Goal: Task Accomplishment & Management: Complete application form

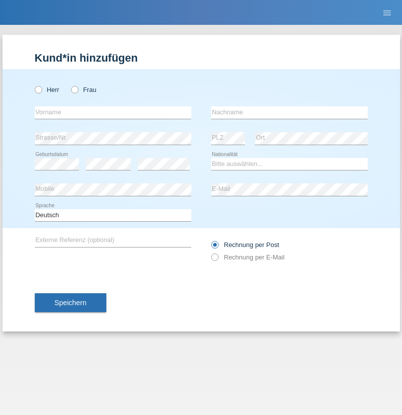
radio input "true"
click at [113, 112] on input "text" at bounding box center [113, 112] width 157 height 12
type input "Jorge"
click at [289, 112] on input "text" at bounding box center [289, 112] width 157 height 12
type input "SANTOS"
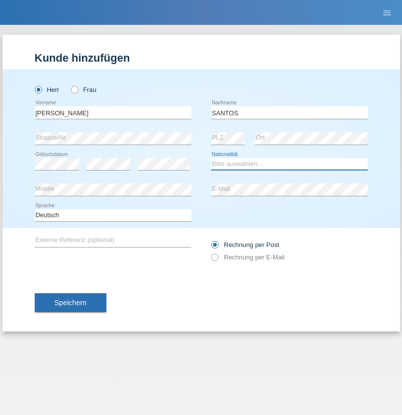
select select "PT"
select select "C"
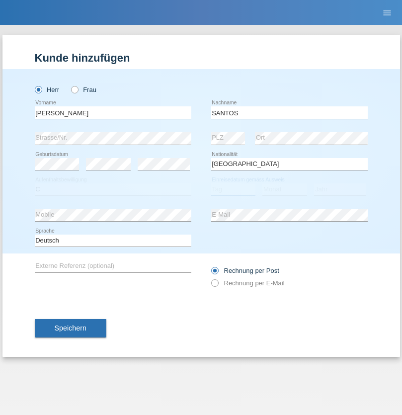
select select "26"
select select "12"
select select "2013"
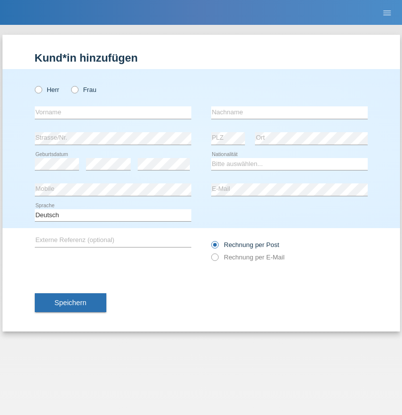
radio input "true"
click at [113, 112] on input "text" at bounding box center [113, 112] width 157 height 12
type input "Jörg"
click at [289, 112] on input "text" at bounding box center [289, 112] width 157 height 12
type input "Traksel"
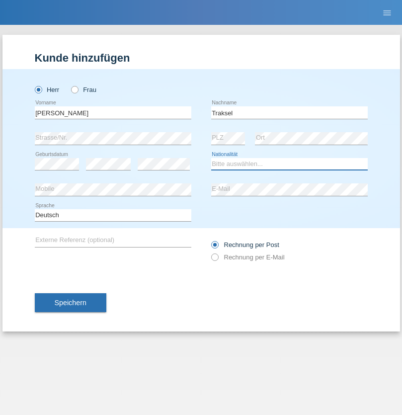
select select "DE"
select select "C"
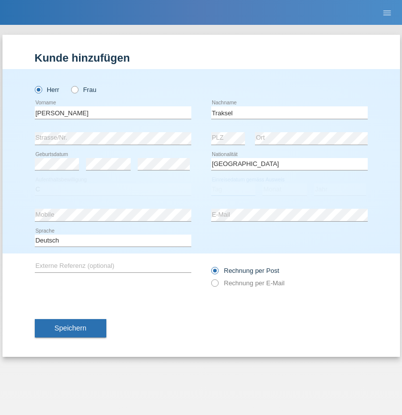
select select "01"
select select "07"
select select "2008"
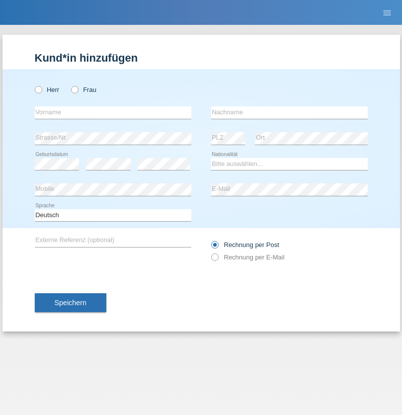
radio input "true"
click at [113, 112] on input "text" at bounding box center [113, 112] width 157 height 12
type input "Silvia"
click at [289, 112] on input "text" at bounding box center [289, 112] width 157 height 12
type input "Patera"
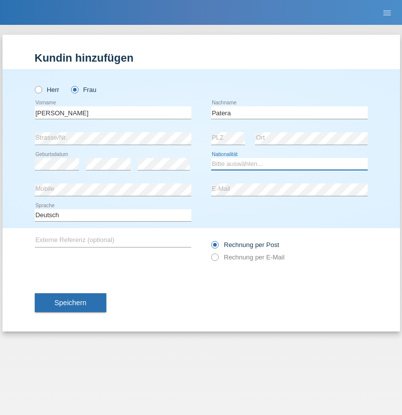
select select "CH"
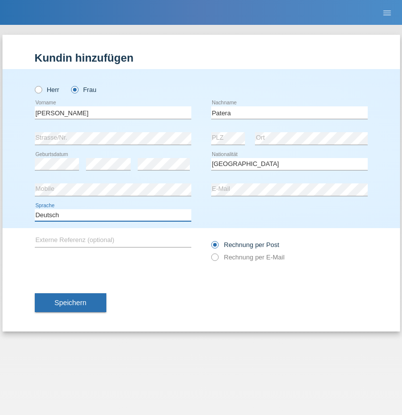
select select "en"
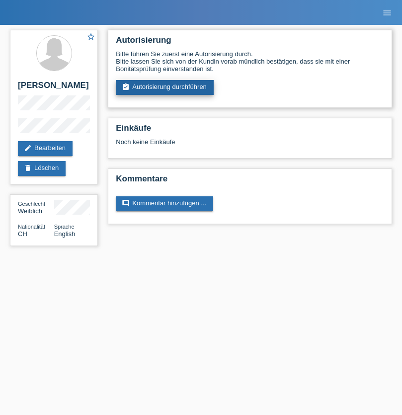
click at [165, 88] on link "assignment_turned_in Autorisierung durchführen" at bounding box center [165, 87] width 98 height 15
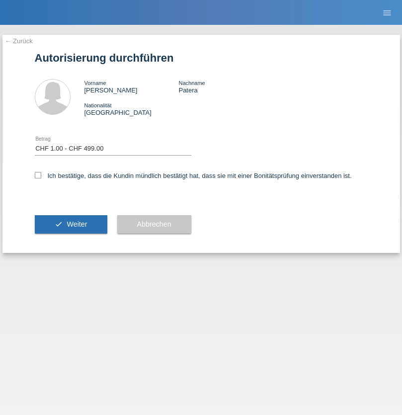
select select "1"
checkbox input "true"
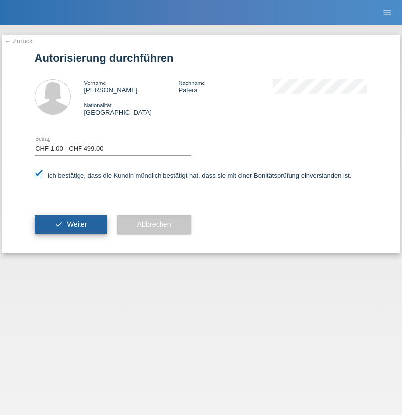
click at [71, 224] on span "Weiter" at bounding box center [77, 224] width 20 height 8
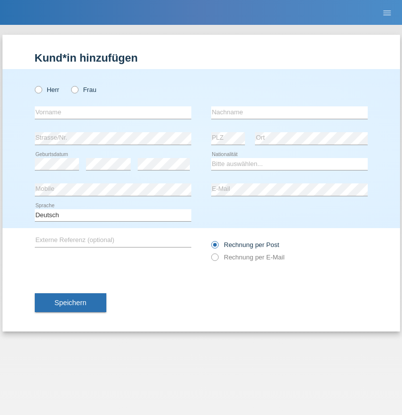
radio input "true"
click at [113, 112] on input "text" at bounding box center [113, 112] width 157 height 12
type input "[PERSON_NAME]"
click at [289, 112] on input "text" at bounding box center [289, 112] width 157 height 12
type input "Patera"
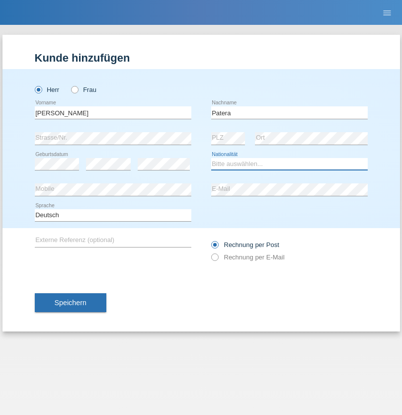
select select "CH"
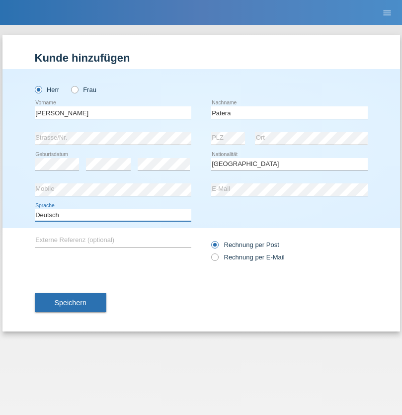
select select "en"
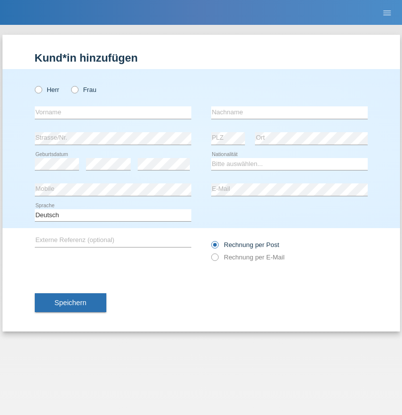
radio input "true"
click at [113, 112] on input "text" at bounding box center [113, 112] width 157 height 12
type input "Asia"
click at [289, 112] on input "text" at bounding box center [289, 112] width 157 height 12
type input "Riva"
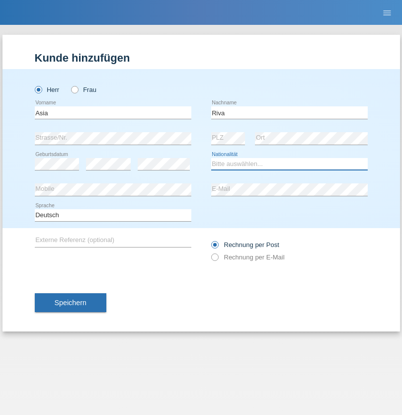
select select "IT"
select select "C"
select select "01"
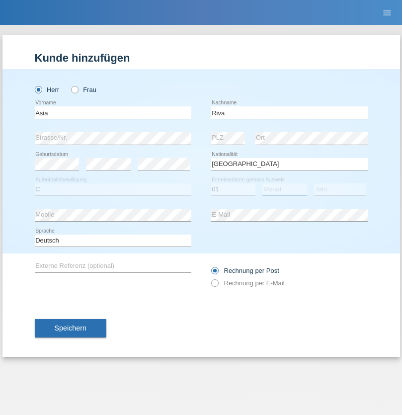
select select "06"
select select "2021"
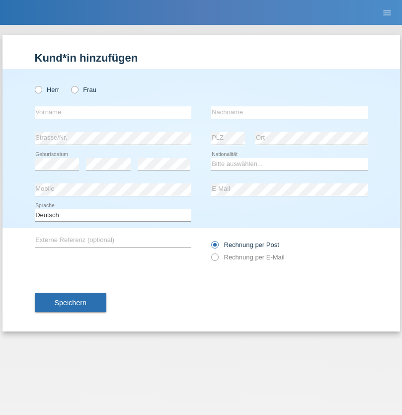
radio input "true"
click at [113, 112] on input "text" at bounding box center [113, 112] width 157 height 12
type input "Firas"
click at [289, 112] on input "text" at bounding box center [289, 112] width 157 height 12
type input "Khalil"
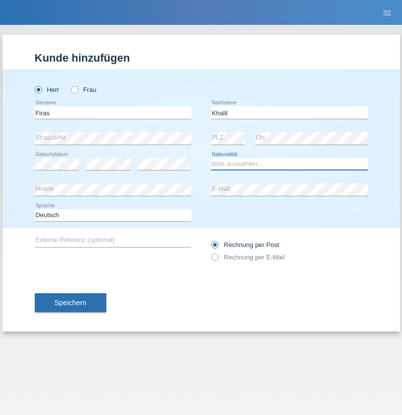
select select "IT"
select select "C"
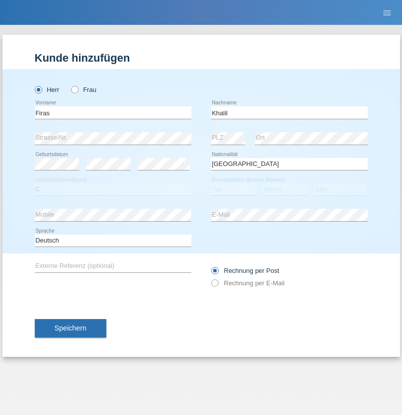
select select "01"
select select "03"
select select "2021"
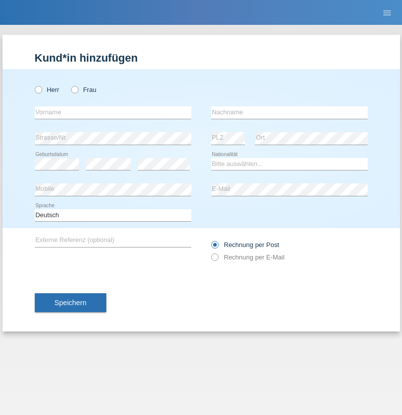
radio input "true"
click at [113, 112] on input "text" at bounding box center [113, 112] width 157 height 12
type input "Diego"
click at [289, 112] on input "text" at bounding box center [289, 112] width 157 height 12
type input "Patera"
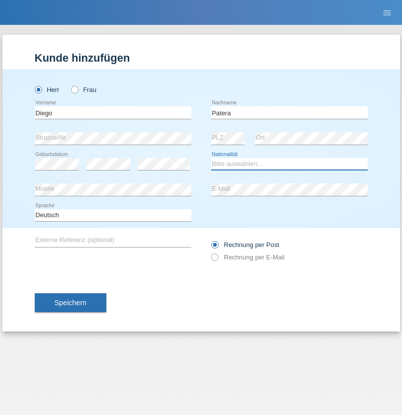
select select "CH"
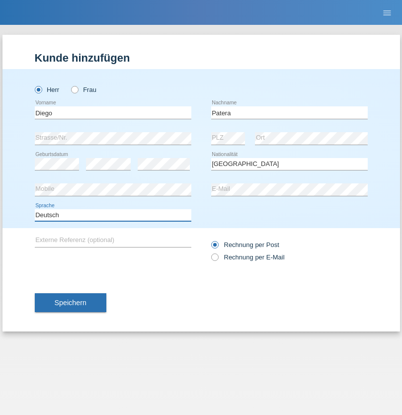
select select "en"
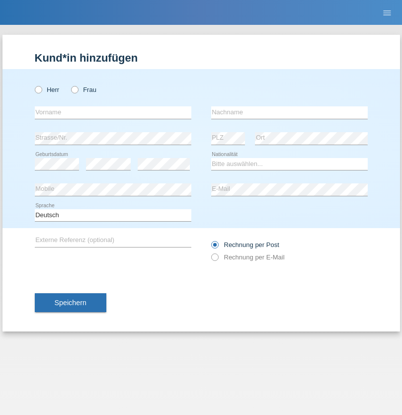
radio input "true"
click at [113, 112] on input "text" at bounding box center [113, 112] width 157 height 12
type input "Ketty"
click at [289, 112] on input "text" at bounding box center [289, 112] width 157 height 12
type input "Kalupnath"
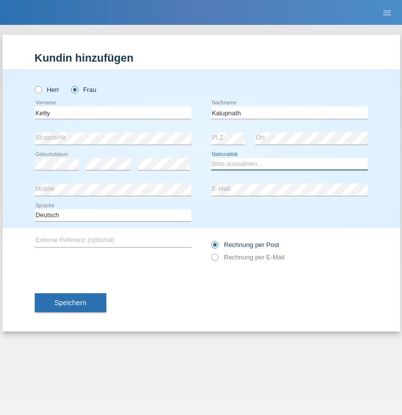
select select "CH"
radio input "true"
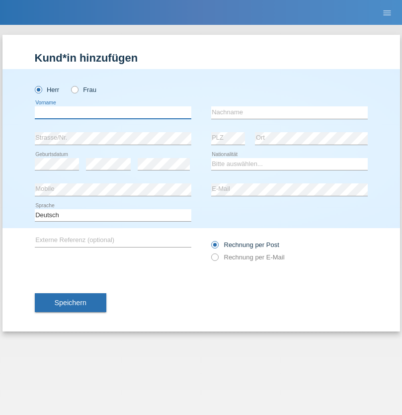
click at [113, 112] on input "text" at bounding box center [113, 112] width 157 height 12
type input "[PERSON_NAME]"
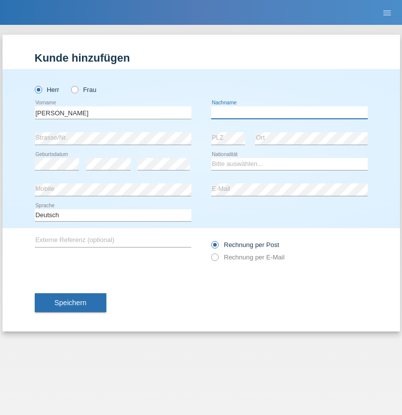
click at [289, 112] on input "text" at bounding box center [289, 112] width 157 height 12
type input "Mucha"
select select "CH"
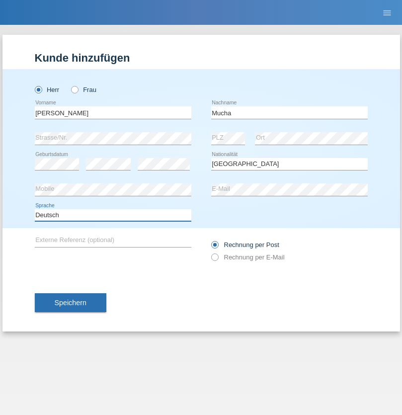
select select "en"
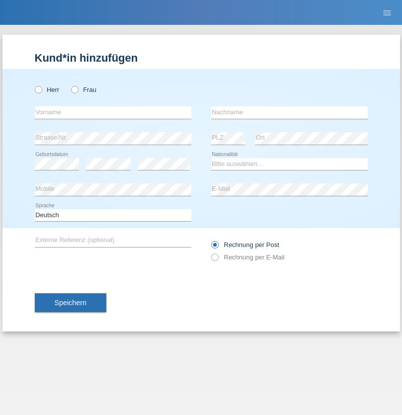
radio input "true"
click at [113, 112] on input "text" at bounding box center [113, 112] width 157 height 12
type input "Franziska"
click at [289, 112] on input "text" at bounding box center [289, 112] width 157 height 12
type input "Starke"
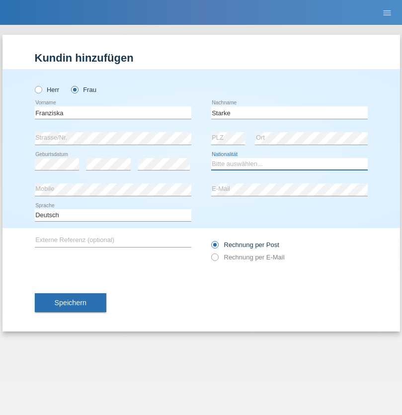
select select "DE"
select select "C"
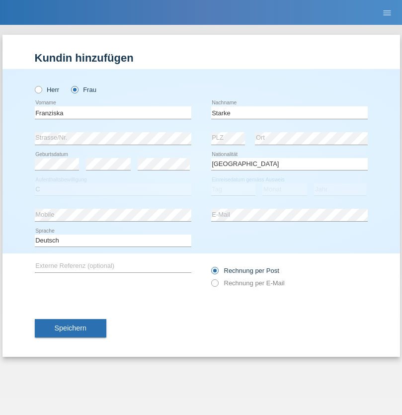
select select "01"
select select "03"
select select "1985"
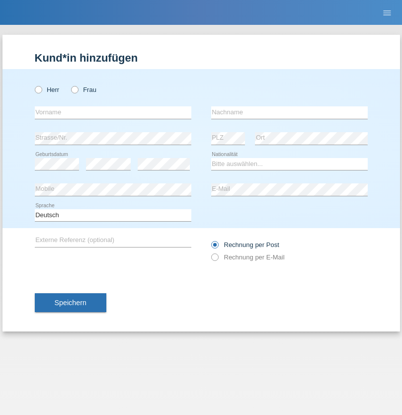
radio input "true"
click at [113, 112] on input "text" at bounding box center [113, 112] width 157 height 12
type input "Vedrana"
click at [289, 112] on input "text" at bounding box center [289, 112] width 157 height 12
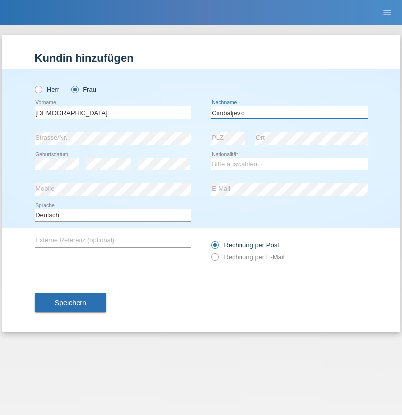
type input "Cimbaljević"
select select "HR"
select select "C"
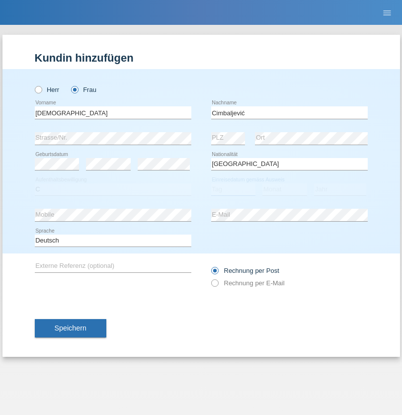
select select "13"
select select "08"
select select "2021"
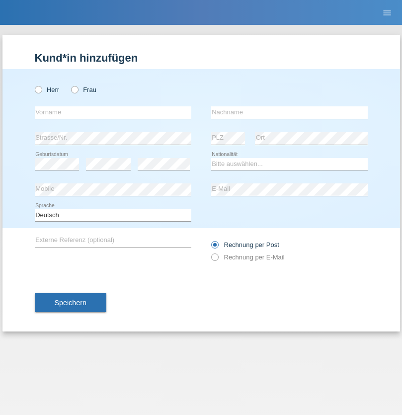
radio input "true"
click at [113, 112] on input "text" at bounding box center [113, 112] width 157 height 12
type input "Batsche"
click at [289, 112] on input "text" at bounding box center [289, 112] width 157 height 12
type input "Arifoska"
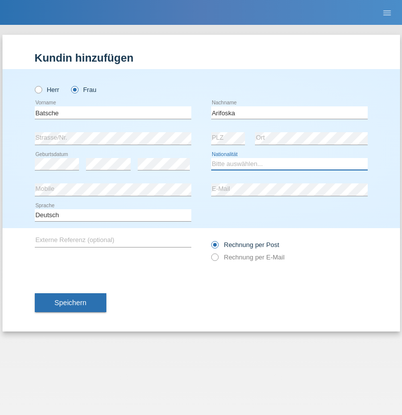
select select "CH"
radio input "true"
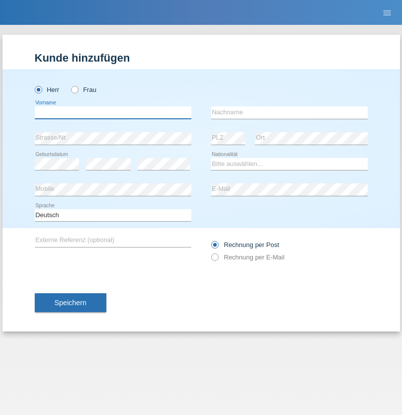
click at [113, 112] on input "text" at bounding box center [113, 112] width 157 height 12
type input "Emre"
click at [289, 112] on input "text" at bounding box center [289, 112] width 157 height 12
type input "Uzun"
select select "CH"
